Goal: Navigation & Orientation: Find specific page/section

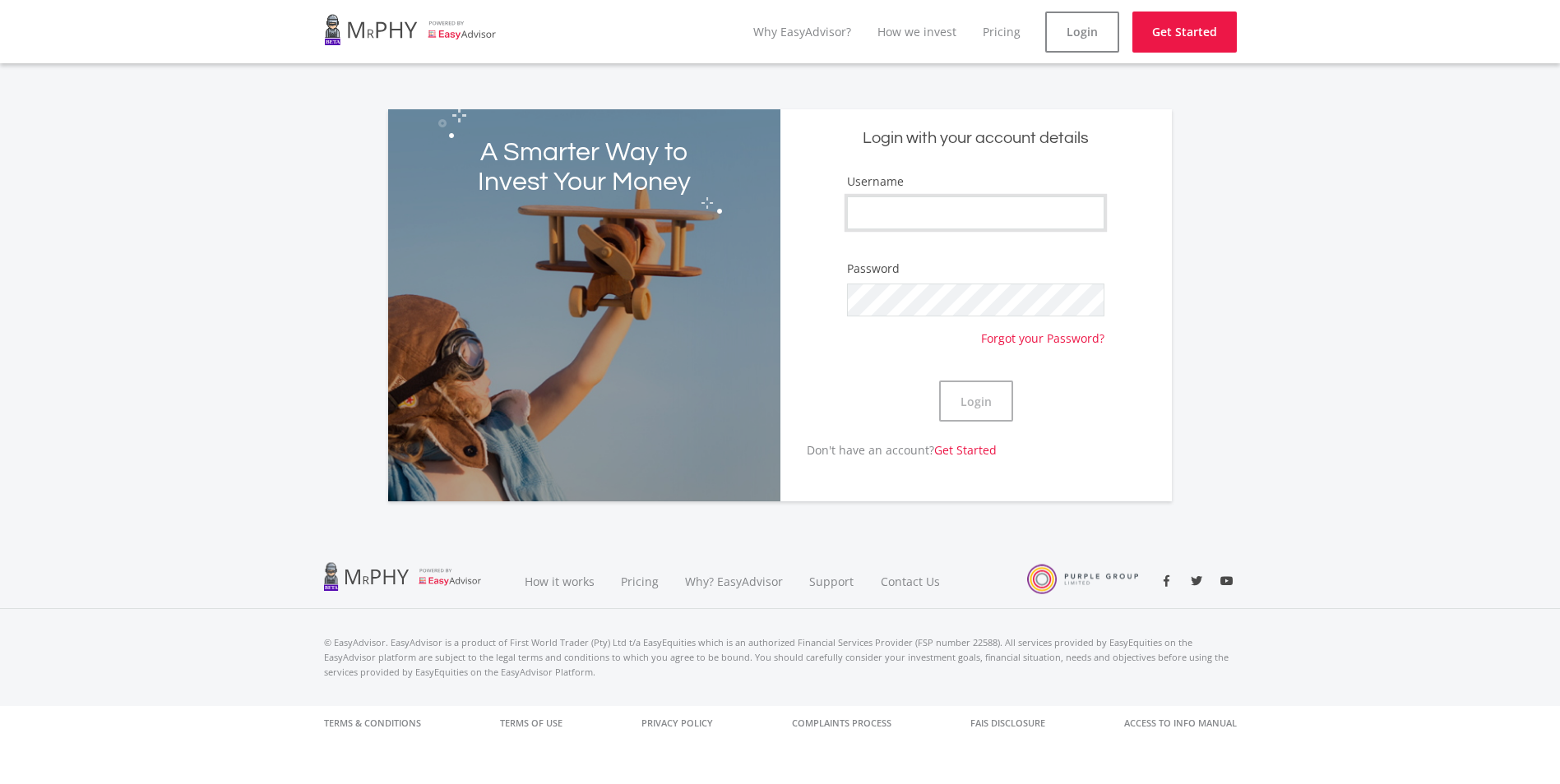
click at [895, 221] on input "Username" at bounding box center [975, 212] width 257 height 33
click at [123, 361] on div "A Smarter Way to Invest Your Money Login with your account details Username Pas…" at bounding box center [780, 295] width 1560 height 412
click at [829, 33] on link "Why EasyAdvisor?" at bounding box center [801, 32] width 98 height 16
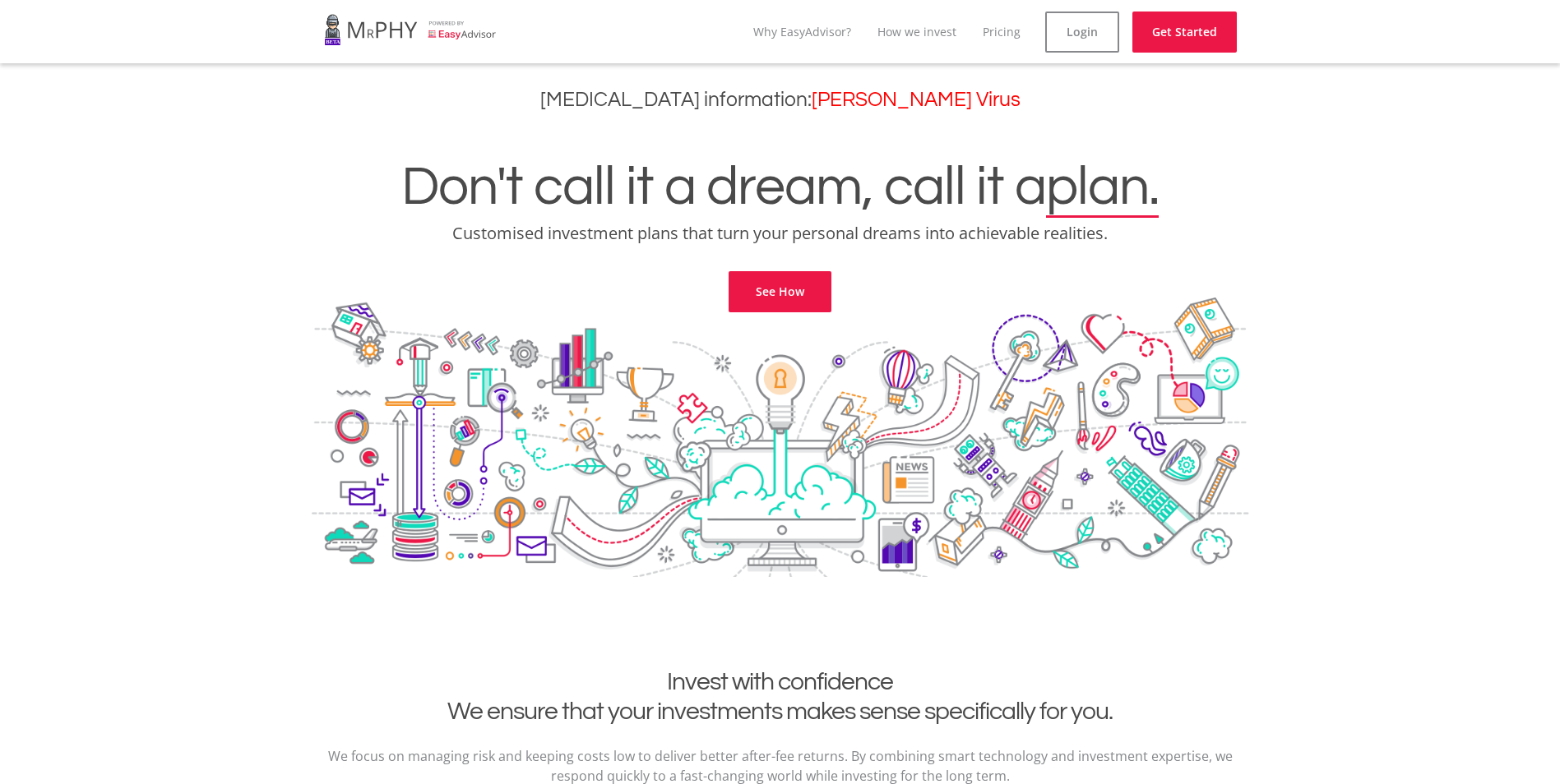
scroll to position [3474, 0]
